Goal: Task Accomplishment & Management: Manage account settings

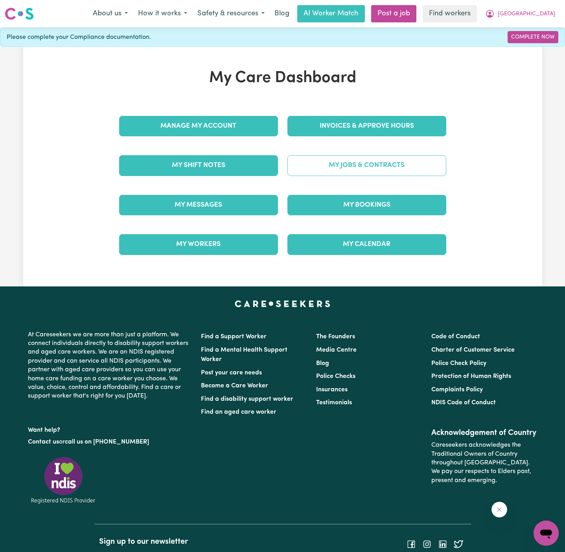
click at [385, 156] on link "My Jobs & Contracts" at bounding box center [366, 165] width 159 height 20
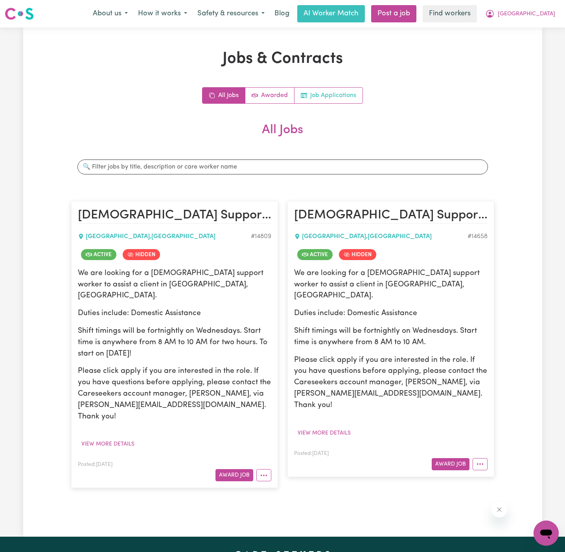
click at [346, 95] on link "Job Applications" at bounding box center [328, 96] width 68 height 16
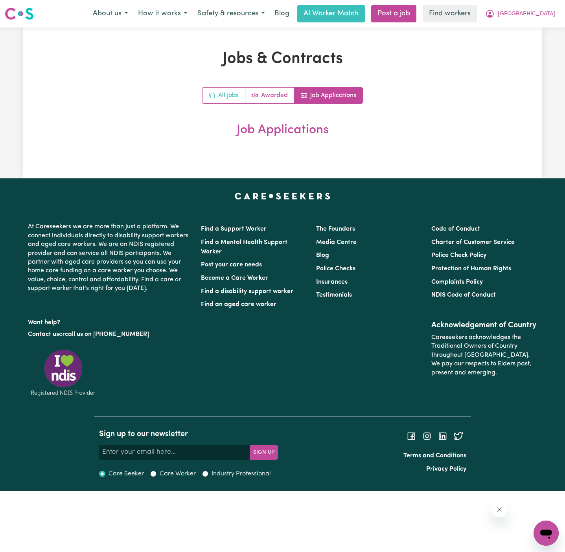
click at [221, 97] on link "All Jobs" at bounding box center [223, 96] width 43 height 16
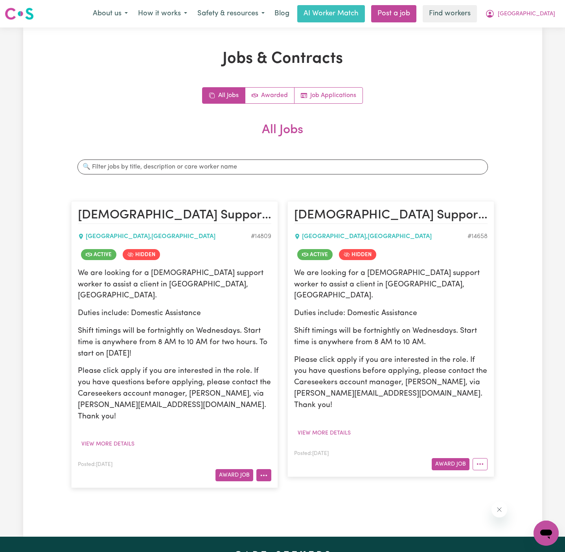
click at [260, 475] on circle "More options" at bounding box center [261, 476] width 2 height 2
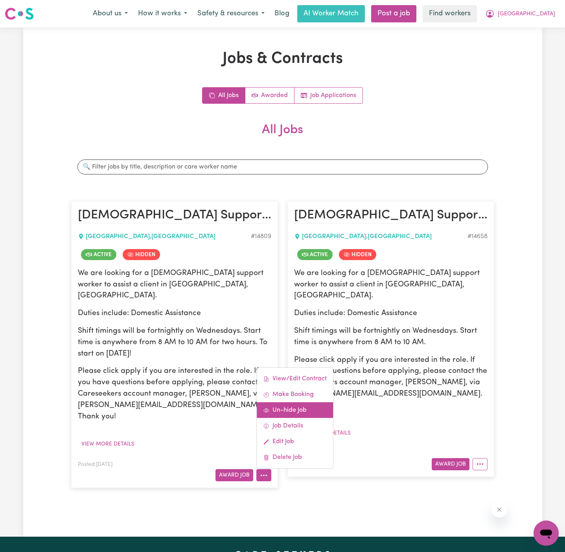
click at [300, 402] on link "Un-hide Job" at bounding box center [295, 410] width 76 height 16
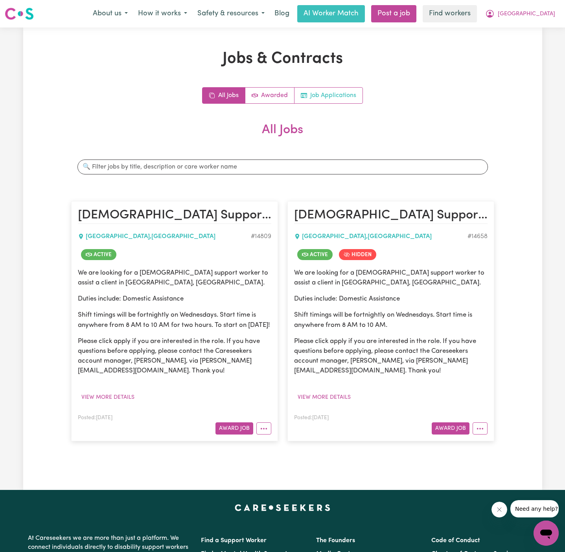
click at [329, 99] on link "Job Applications" at bounding box center [328, 96] width 68 height 16
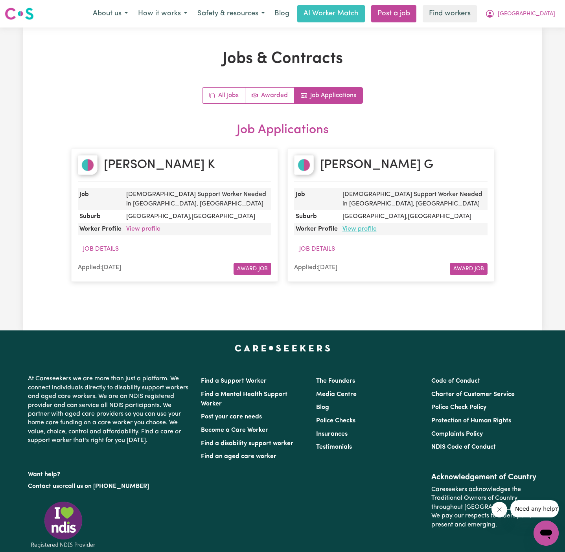
click at [358, 228] on link "View profile" at bounding box center [359, 229] width 34 height 6
click at [221, 97] on link "All Jobs" at bounding box center [223, 96] width 43 height 16
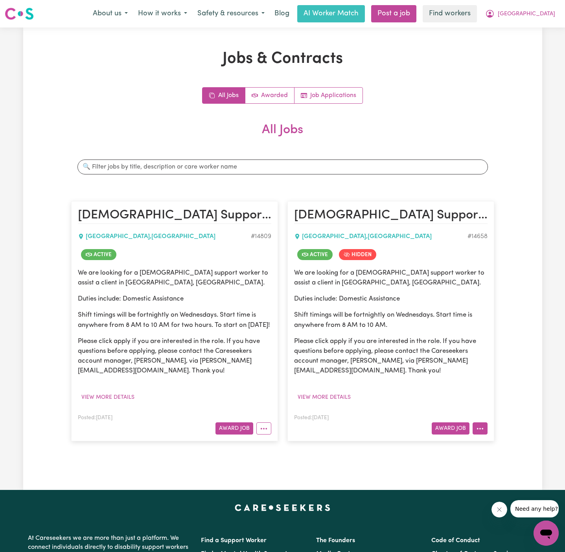
click at [479, 429] on icon "More options" at bounding box center [480, 429] width 8 height 8
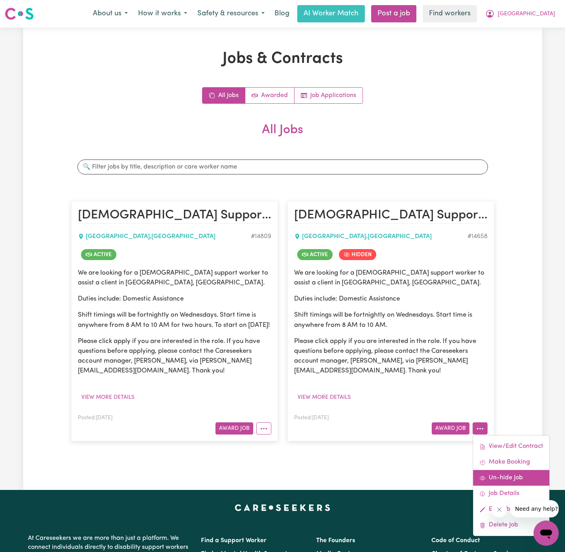
click at [517, 474] on link "Un-hide Job" at bounding box center [511, 478] width 76 height 16
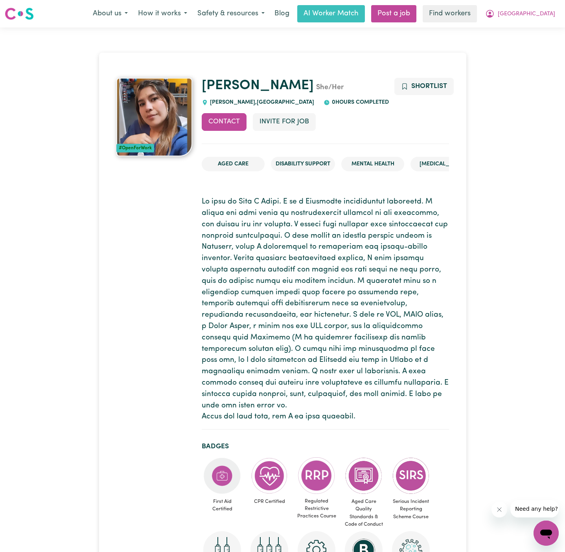
click at [224, 100] on span "REDFERN , New South Wales" at bounding box center [261, 102] width 106 height 6
copy span "REDFERN"
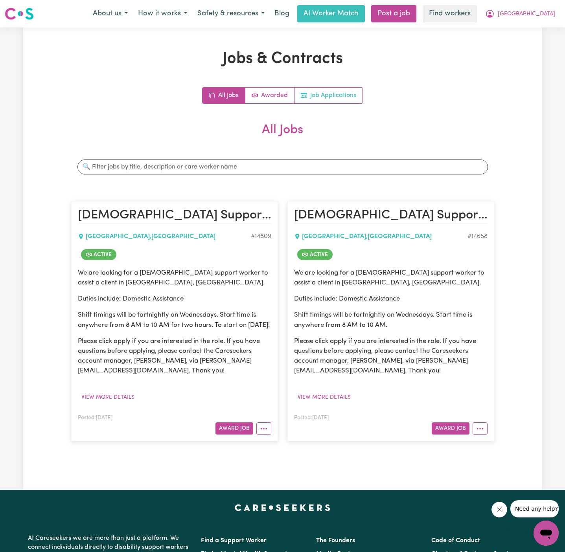
click at [333, 99] on link "Job Applications" at bounding box center [328, 96] width 68 height 16
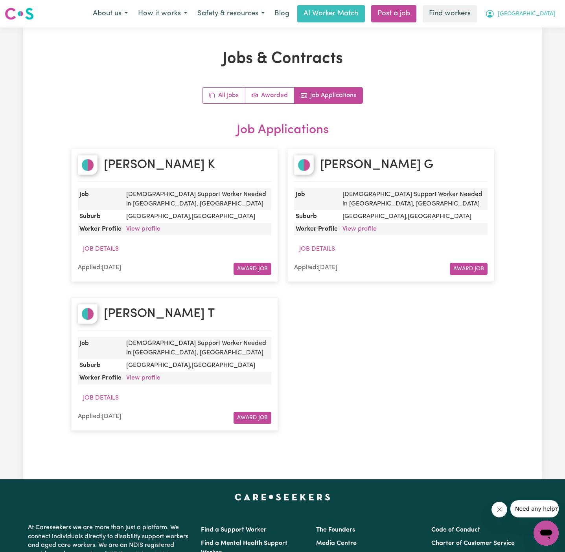
click at [548, 11] on span "[GEOGRAPHIC_DATA]" at bounding box center [525, 14] width 57 height 9
click at [545, 30] on link "My Dashboard" at bounding box center [528, 30] width 62 height 15
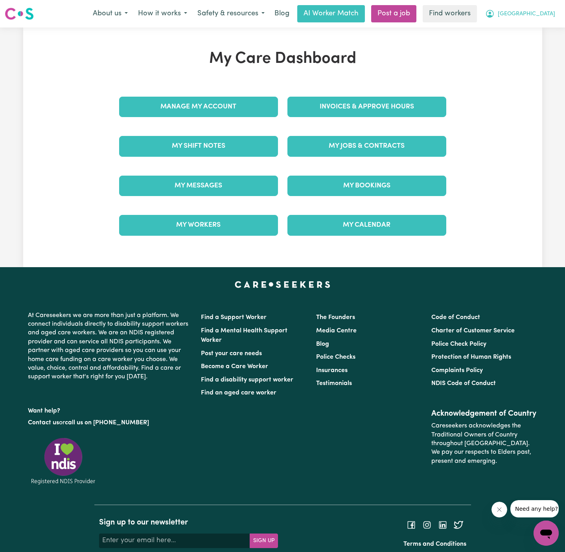
click at [548, 13] on span "[GEOGRAPHIC_DATA]" at bounding box center [525, 14] width 57 height 9
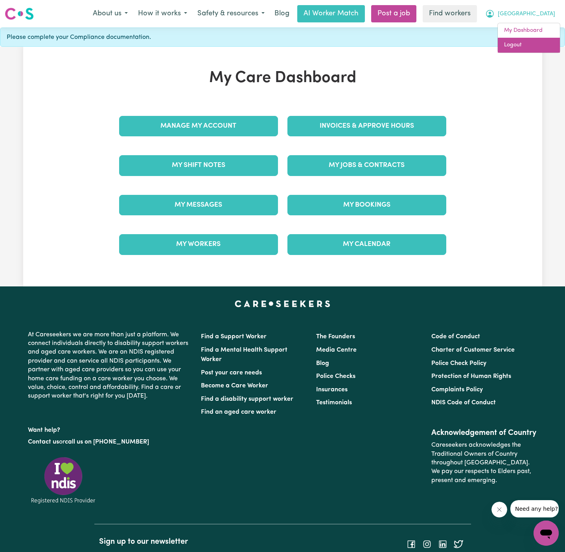
click at [548, 43] on link "Logout" at bounding box center [528, 45] width 62 height 15
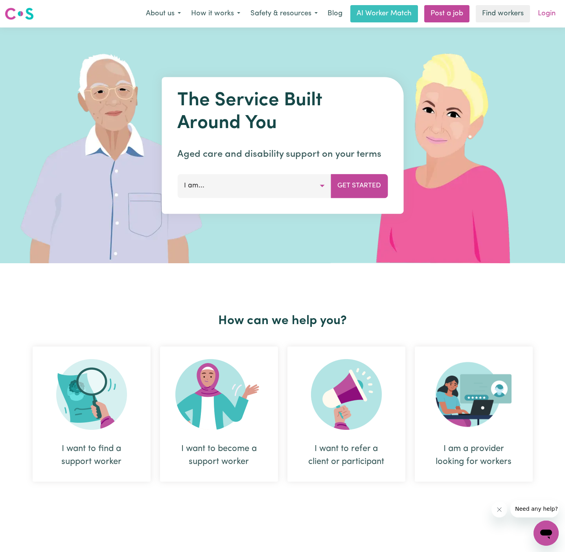
click at [548, 16] on link "Login" at bounding box center [546, 13] width 27 height 17
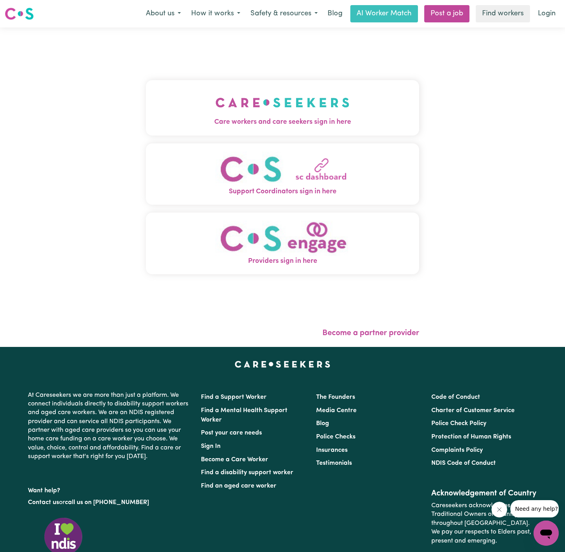
click at [292, 117] on span "Care workers and care seekers sign in here" at bounding box center [282, 122] width 273 height 10
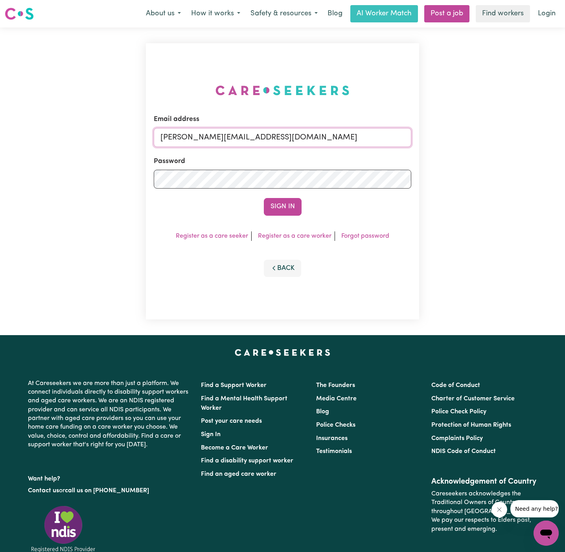
click at [372, 136] on input "[PERSON_NAME][EMAIL_ADDRESS][DOMAIN_NAME]" at bounding box center [282, 137] width 257 height 19
drag, startPoint x: 201, startPoint y: 136, endPoint x: 468, endPoint y: 137, distance: 266.8
click at [468, 137] on div "Email address [EMAIL_ADDRESS][PERSON_NAME][DOMAIN_NAME] Password Sign In Regist…" at bounding box center [282, 182] width 565 height 308
type input "[EMAIL_ADDRESS][DOMAIN_NAME]"
click at [289, 204] on button "Sign In" at bounding box center [283, 206] width 38 height 17
